Goal: Task Accomplishment & Management: Use online tool/utility

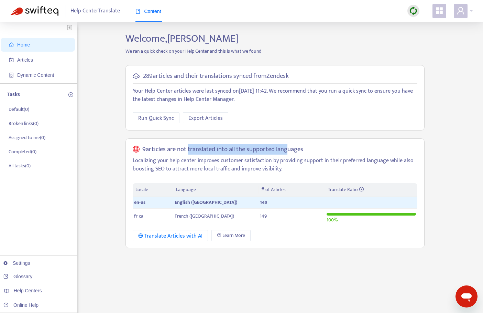
drag, startPoint x: 187, startPoint y: 151, endPoint x: 286, endPoint y: 149, distance: 98.1
click at [286, 149] on h5 "9 articles are not translated into all the supported languages" at bounding box center [222, 150] width 161 height 8
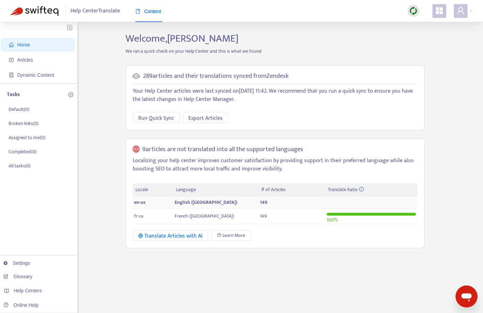
click at [292, 204] on td "149" at bounding box center [292, 202] width 66 height 12
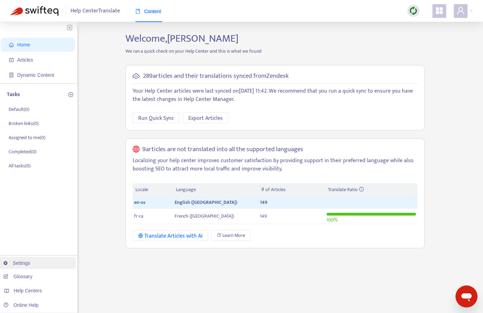
click at [26, 261] on link "Settings" at bounding box center [16, 263] width 27 height 6
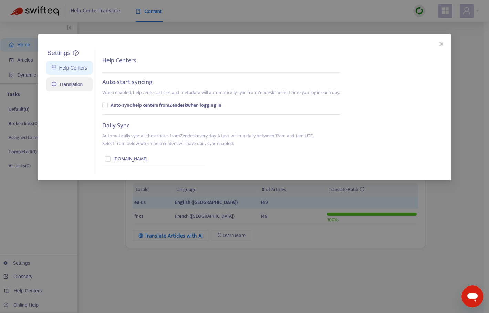
click at [70, 86] on link "Translation" at bounding box center [67, 85] width 31 height 6
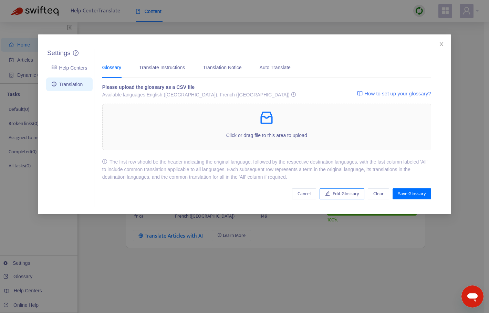
click at [350, 195] on span "Edit Glossary" at bounding box center [345, 194] width 26 height 8
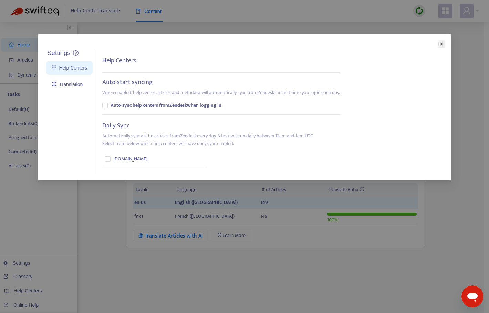
click at [443, 45] on icon "close" at bounding box center [441, 44] width 6 height 6
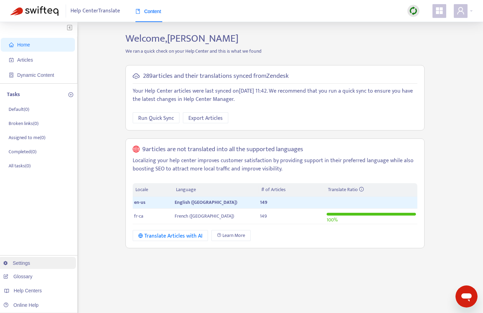
click at [20, 264] on link "Settings" at bounding box center [16, 263] width 27 height 6
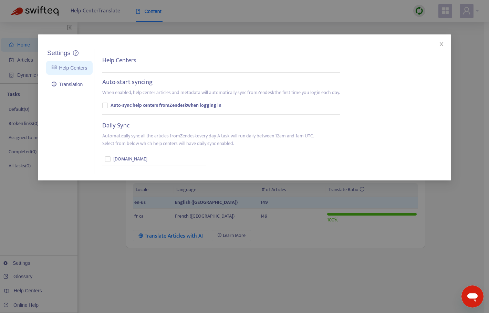
click at [73, 71] on link "Help Centers" at bounding box center [69, 68] width 35 height 6
click at [74, 85] on link "Translation" at bounding box center [67, 85] width 31 height 6
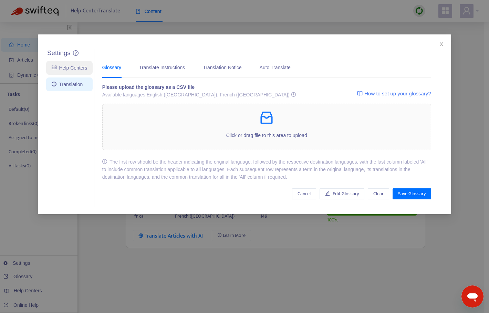
click at [71, 67] on link "Help Centers" at bounding box center [69, 68] width 35 height 6
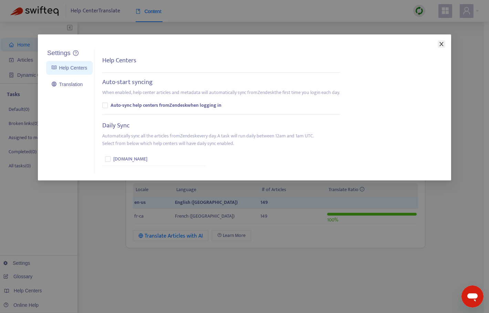
click at [441, 43] on icon "close" at bounding box center [441, 44] width 6 height 6
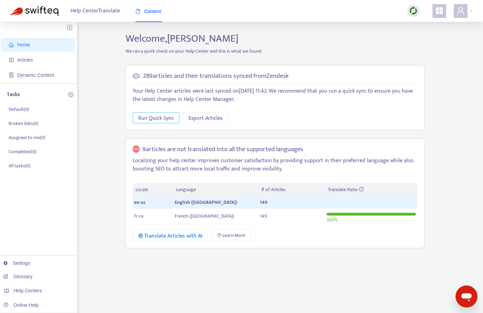
click at [152, 119] on span "Run Quick Sync" at bounding box center [156, 118] width 36 height 9
click at [165, 90] on p "Your Help Center articles were last synced on [DATE] 11:42 . We recommend that …" at bounding box center [275, 95] width 285 height 17
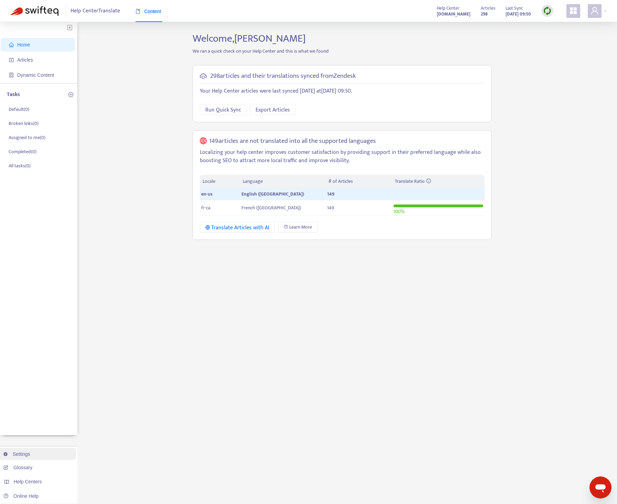
click at [21, 312] on link "Settings" at bounding box center [16, 454] width 27 height 6
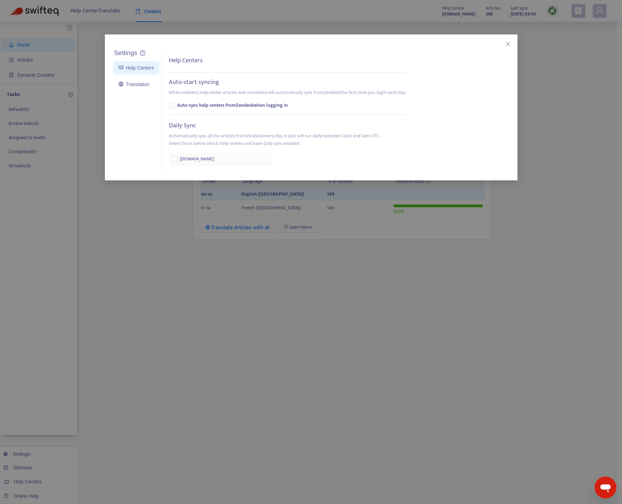
drag, startPoint x: 202, startPoint y: 157, endPoint x: 181, endPoint y: 163, distance: 21.5
click at [187, 163] on td "[DOMAIN_NAME]" at bounding box center [220, 158] width 103 height 13
click at [488, 41] on icon "close" at bounding box center [508, 44] width 6 height 6
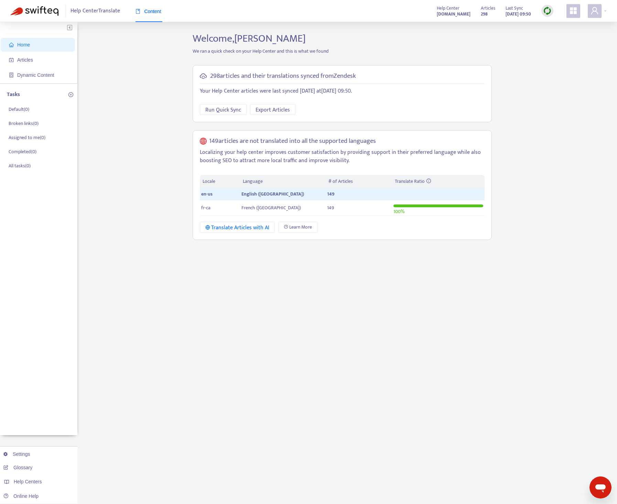
click at [71, 94] on icon "plus-circle" at bounding box center [70, 94] width 5 height 5
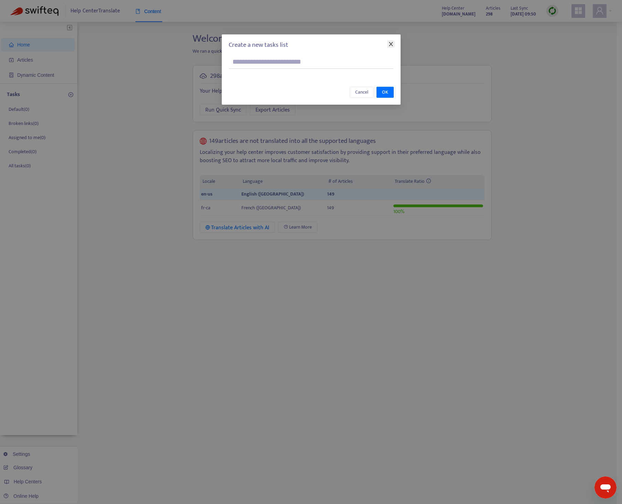
click at [390, 42] on icon "close" at bounding box center [391, 44] width 6 height 6
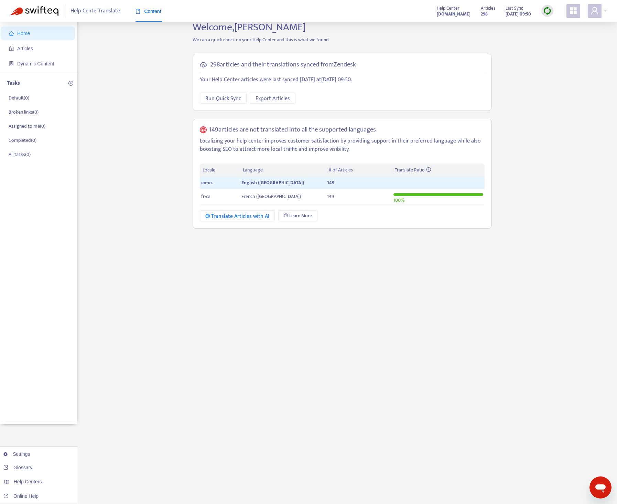
scroll to position [22, 0]
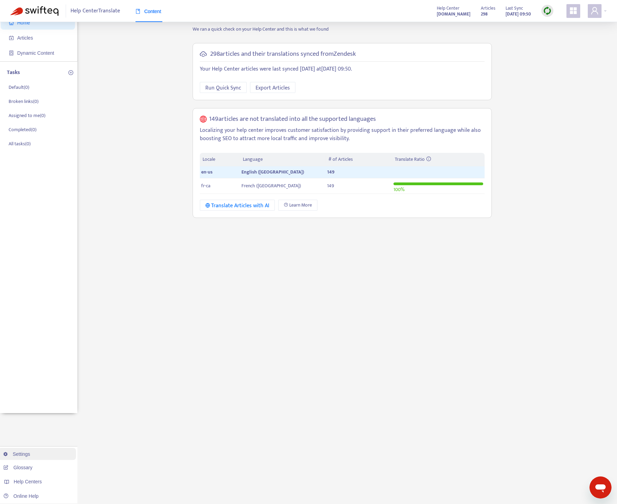
click at [20, 312] on link "Settings" at bounding box center [16, 454] width 27 height 6
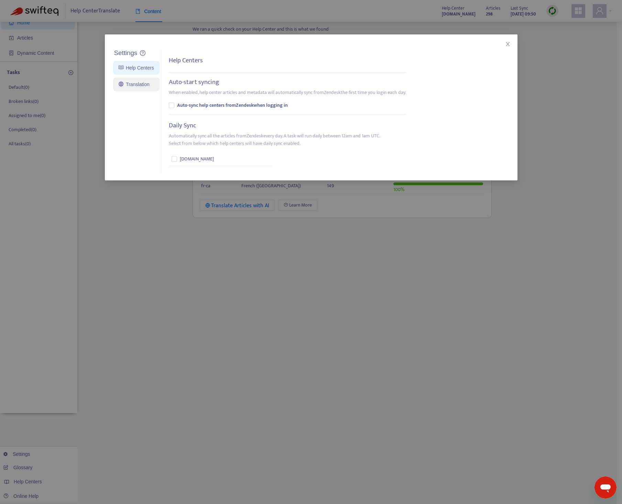
click at [133, 82] on link "Translation" at bounding box center [134, 85] width 31 height 6
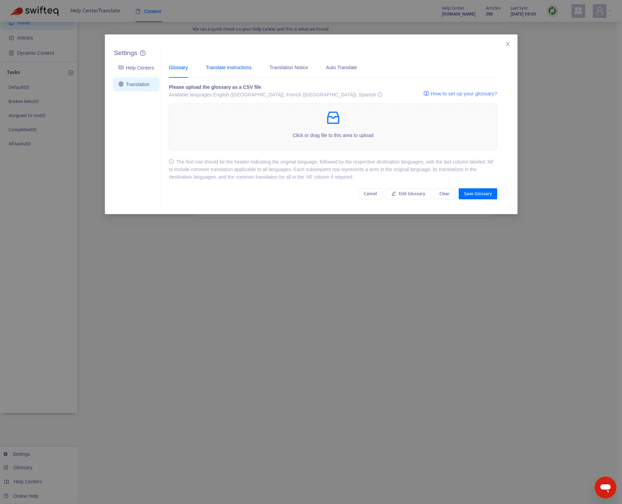
click at [238, 69] on div "Translate Instructions" at bounding box center [229, 68] width 46 height 8
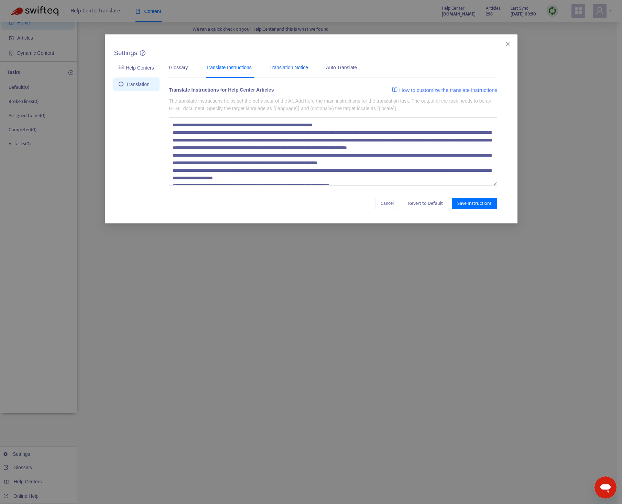
click at [303, 69] on div "Translation Notice" at bounding box center [289, 68] width 39 height 8
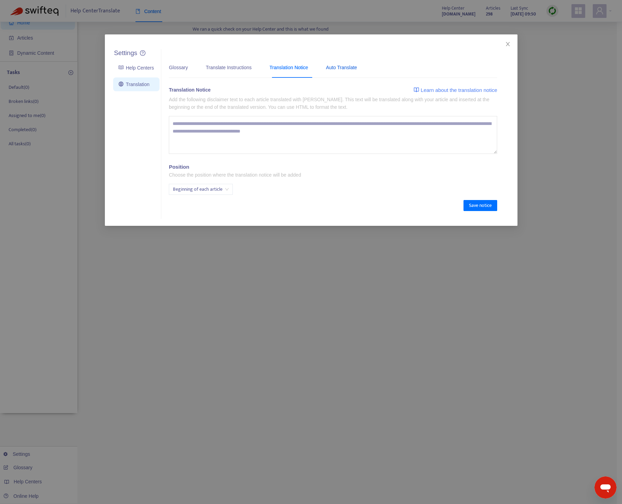
click at [346, 67] on div "Auto Translate" at bounding box center [341, 68] width 31 height 8
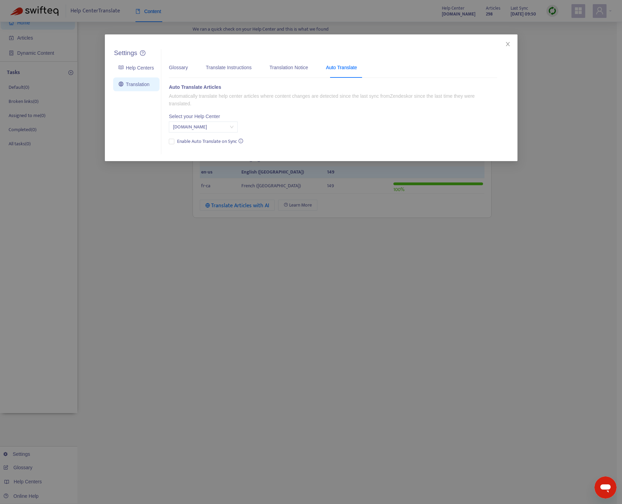
drag, startPoint x: 286, startPoint y: 96, endPoint x: 369, endPoint y: 113, distance: 85.7
click at [369, 113] on div "Auto Translate Articles Automatically translate help center articles where cont…" at bounding box center [333, 114] width 329 height 63
drag, startPoint x: 369, startPoint y: 113, endPoint x: 357, endPoint y: 114, distance: 12.0
click at [369, 113] on div "Auto Translate Articles Automatically translate help center articles where cont…" at bounding box center [333, 114] width 329 height 63
click at [488, 45] on icon "close" at bounding box center [508, 44] width 6 height 6
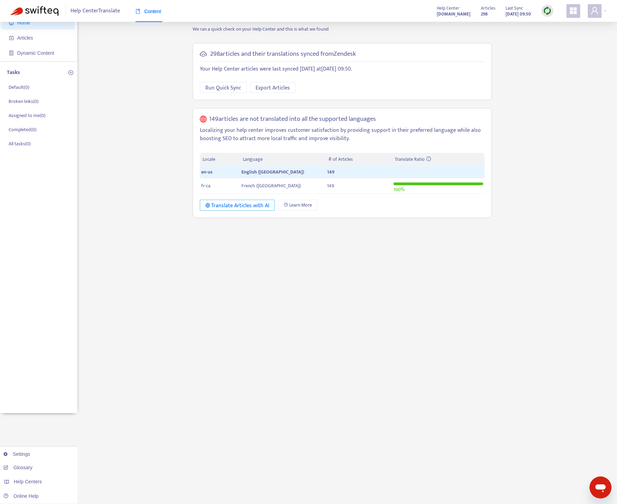
click at [229, 205] on div "Translate Articles with AI" at bounding box center [237, 205] width 64 height 9
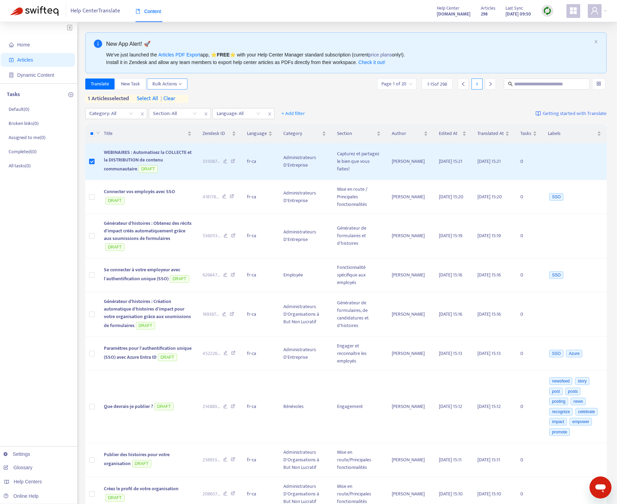
click at [182, 85] on icon "down" at bounding box center [180, 83] width 3 height 3
click at [260, 76] on div "New App Alert! 🚀 We've just launched the Articles PDF Export app, ⭐ FREE ⭐️ wit…" at bounding box center [346, 427] width 522 height 790
click at [256, 115] on div "Language: All" at bounding box center [238, 113] width 51 height 10
click at [235, 127] on div "en-us" at bounding box center [278, 127] width 120 height 8
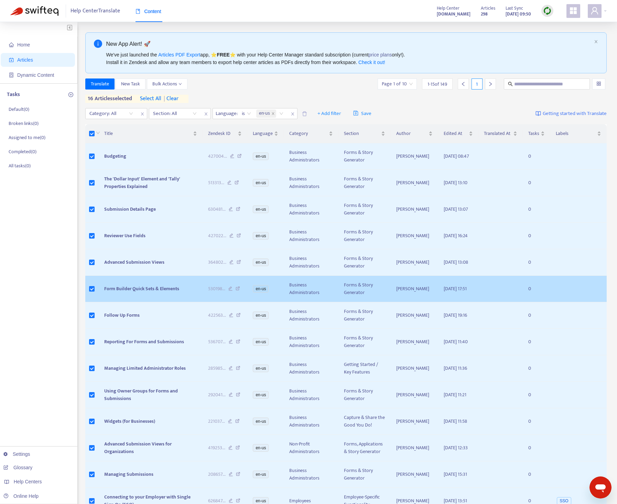
scroll to position [75, 0]
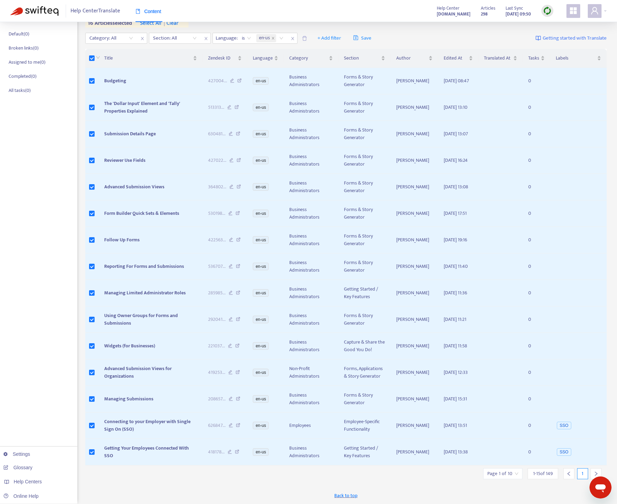
click at [488, 312] on input "search" at bounding box center [502, 473] width 31 height 10
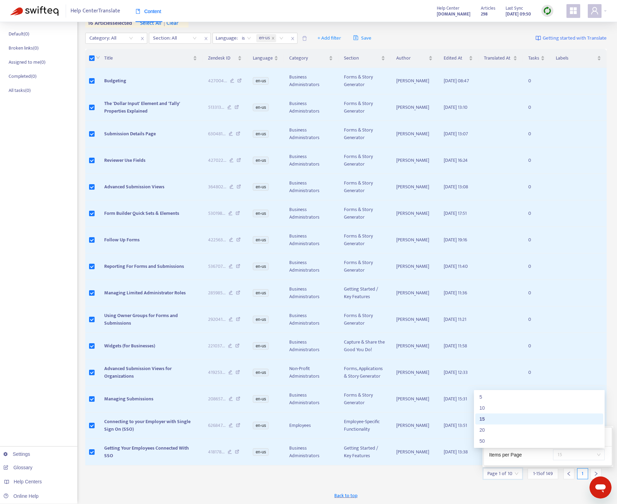
click at [488, 312] on div "15" at bounding box center [579, 454] width 52 height 11
click at [488, 312] on div "50" at bounding box center [540, 441] width 120 height 8
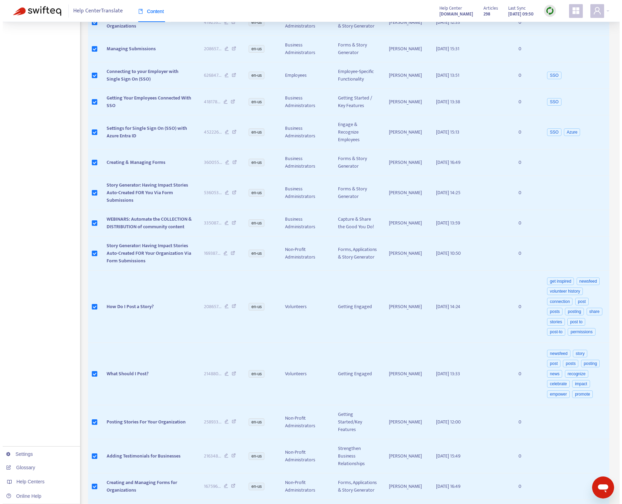
scroll to position [0, 0]
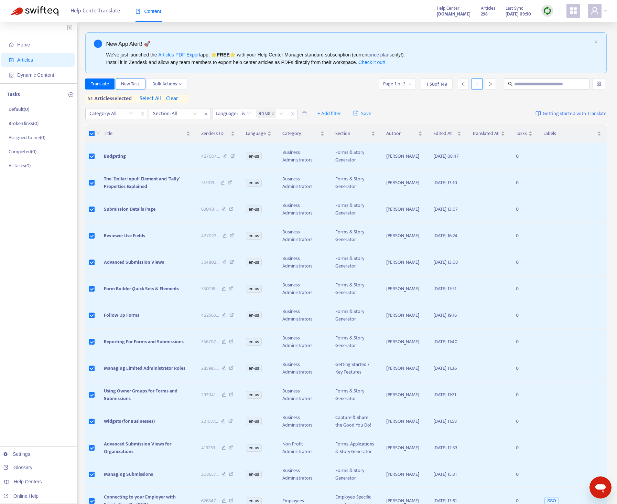
click at [133, 85] on span "New Task" at bounding box center [130, 84] width 19 height 8
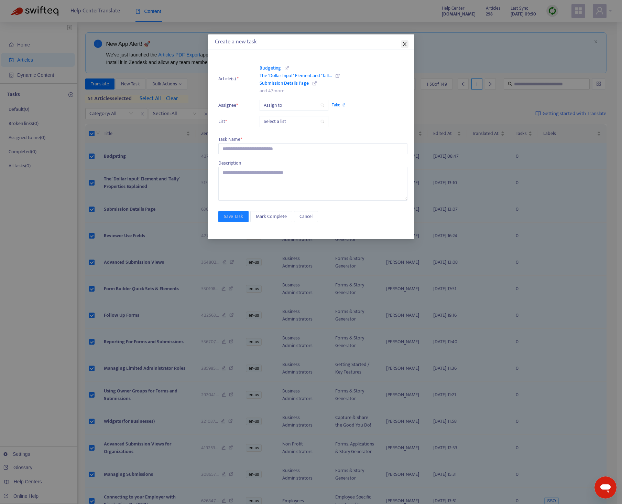
click at [403, 43] on icon "close" at bounding box center [405, 44] width 6 height 6
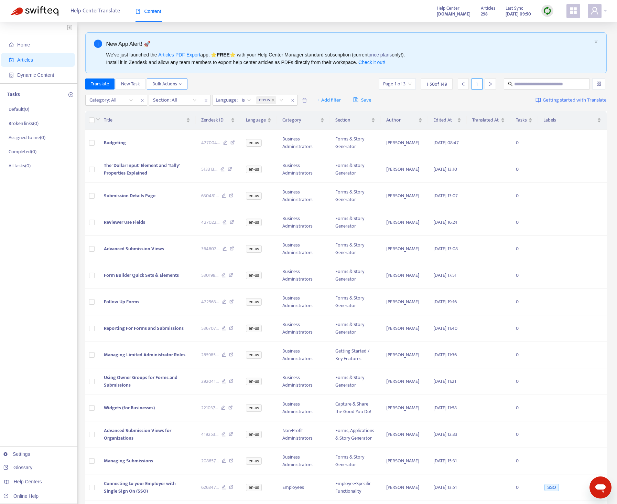
click at [176, 84] on span "Bulk Actions" at bounding box center [167, 84] width 30 height 8
click at [249, 70] on div "New App Alert! 🚀 We've just launched the Articles PDF Export app, ⭐ FREE ⭐️ wit…" at bounding box center [346, 52] width 522 height 41
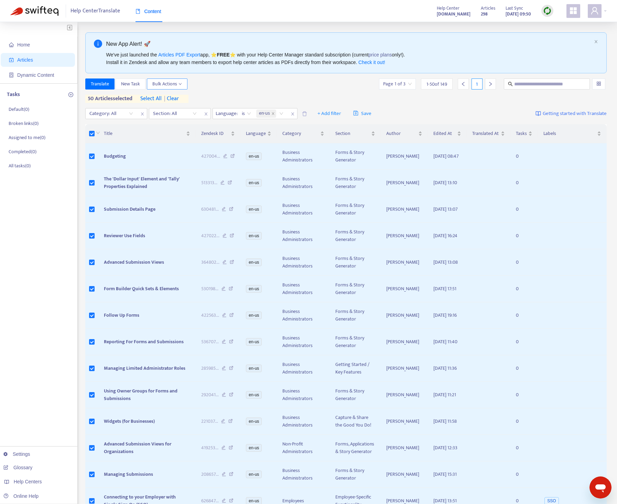
click at [182, 84] on button "Bulk Actions" at bounding box center [167, 83] width 41 height 11
click at [236, 82] on div "Translate New Task Bulk Actions Page 1 of 3 1 - 50 of 149 1" at bounding box center [346, 83] width 522 height 11
click at [94, 82] on span "Translate" at bounding box center [100, 84] width 18 height 8
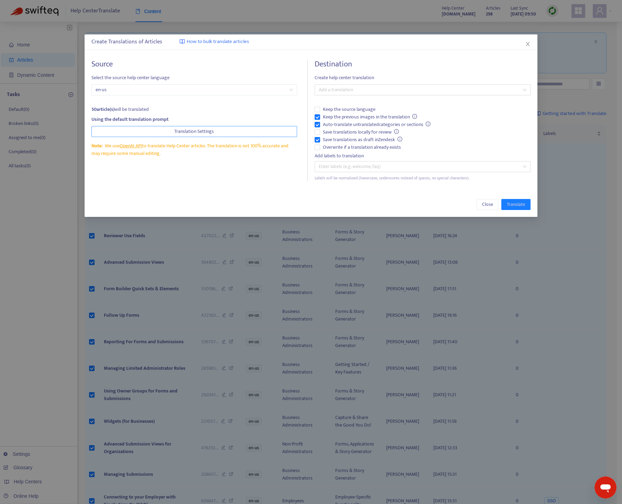
click at [207, 131] on span "Translation Settings" at bounding box center [194, 132] width 40 height 8
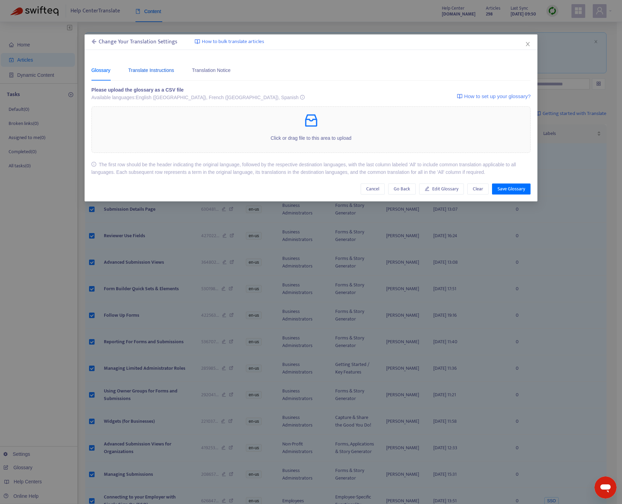
click at [156, 70] on div "Translate Instructions" at bounding box center [151, 70] width 46 height 8
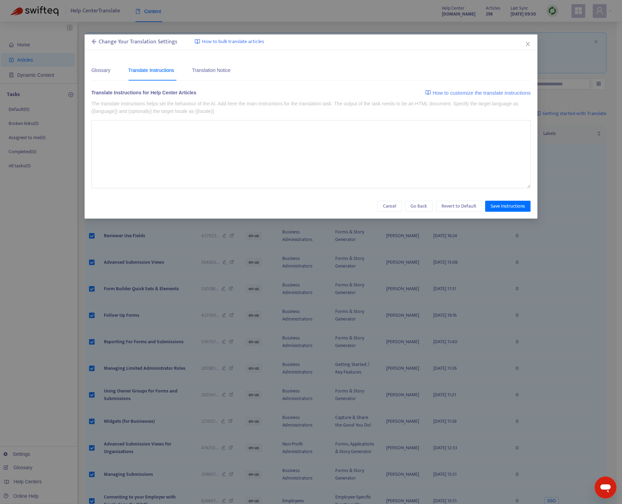
type textarea "**********"
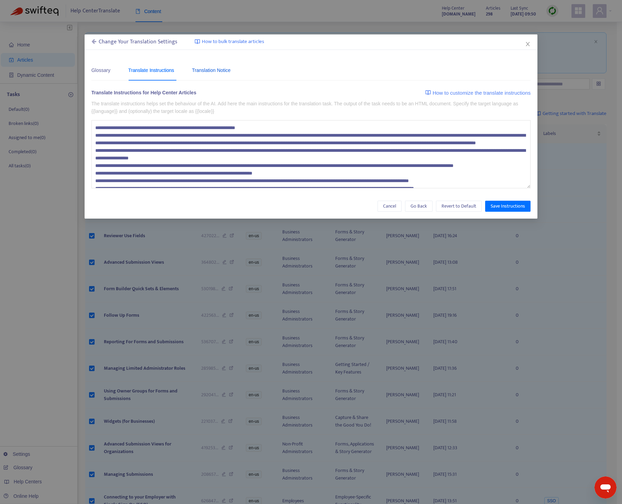
click at [214, 66] on div "Translation Notice" at bounding box center [211, 70] width 39 height 8
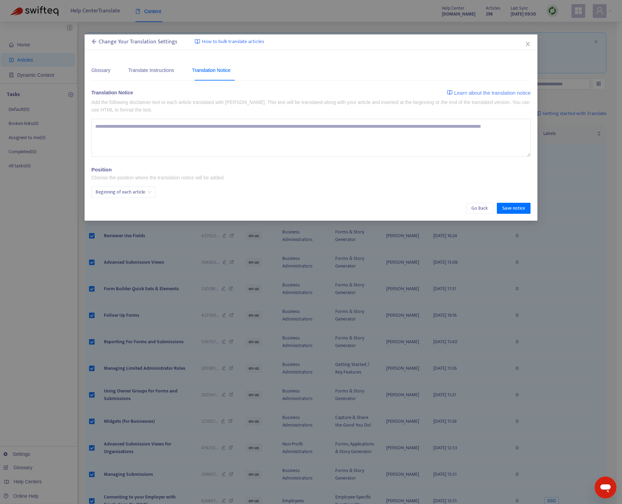
click at [95, 42] on icon at bounding box center [94, 42] width 5 height 6
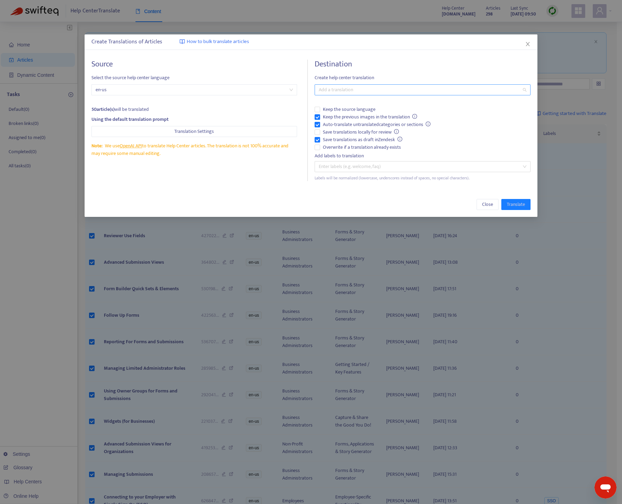
click at [358, 90] on div at bounding box center [420, 90] width 206 height 8
click at [353, 127] on div "Spanish ( es )" at bounding box center [422, 126] width 205 height 8
click at [458, 76] on span "Create help center translation" at bounding box center [423, 78] width 216 height 8
click at [488, 206] on span "Translate" at bounding box center [516, 205] width 18 height 8
